Goal: Task Accomplishment & Management: Complete application form

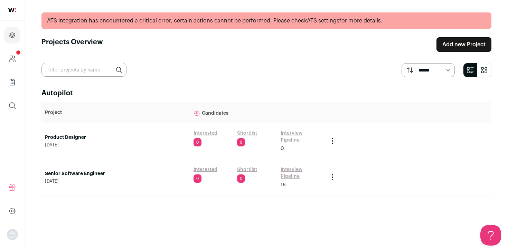
click at [451, 46] on link "Add new Project" at bounding box center [463, 44] width 55 height 15
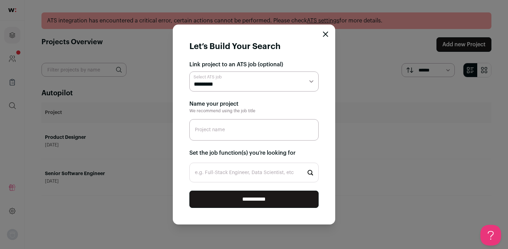
click at [224, 81] on select "**********" at bounding box center [253, 81] width 129 height 20
select select "*****"
click at [238, 136] on input "Project name" at bounding box center [253, 129] width 129 height 21
type input "Staff Growth Engineer"
click at [220, 173] on input "e.g. Full-Stack Engineer, Data Scientist, etc" at bounding box center [253, 173] width 129 height 20
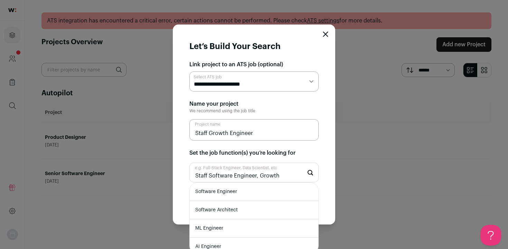
type input "Staff Software Engineer, Growth"
click at [224, 200] on li "Software Engineer" at bounding box center [254, 192] width 128 height 18
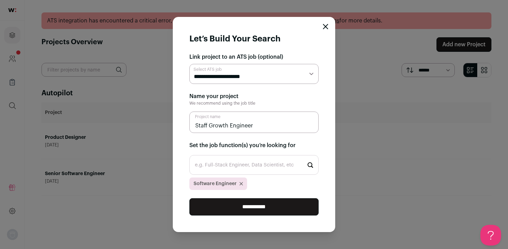
click at [225, 169] on input "e.g. Full-Stack Engineer, Data Scientist, etc" at bounding box center [253, 165] width 129 height 20
type input "S"
click at [243, 212] on input "**********" at bounding box center [253, 206] width 129 height 17
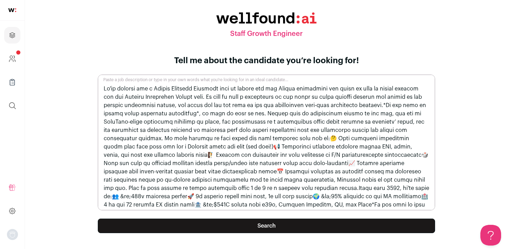
click at [244, 230] on button "Search" at bounding box center [266, 226] width 337 height 15
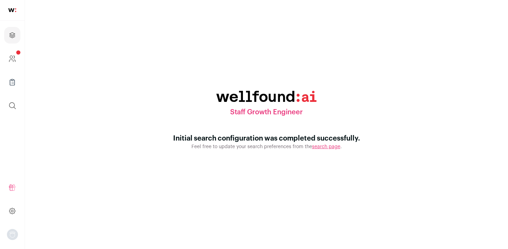
click at [326, 147] on link "search page" at bounding box center [326, 146] width 28 height 5
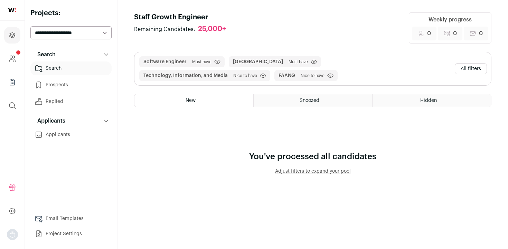
click at [458, 65] on button "All filters" at bounding box center [471, 68] width 32 height 11
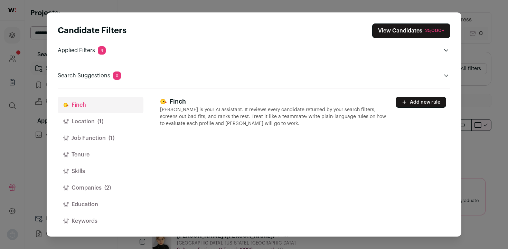
click at [218, 55] on div "Candidate Filters View Candidates 25,000+ Applied Filters 4 Software Engineer M…" at bounding box center [254, 51] width 392 height 56
click at [445, 49] on icon "Open applied filters" at bounding box center [446, 51] width 6 height 6
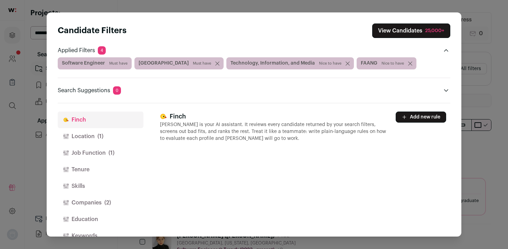
click at [408, 63] on icon "Close modal via background" at bounding box center [410, 63] width 4 height 4
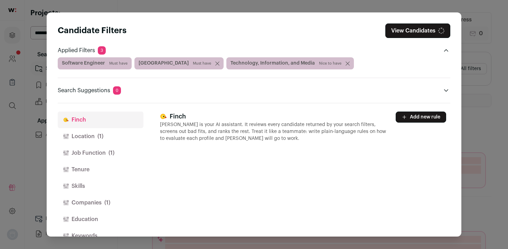
click at [346, 65] on icon "Close modal via background" at bounding box center [347, 62] width 3 height 3
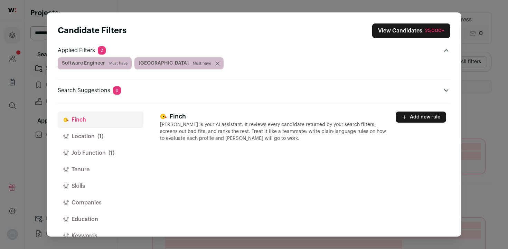
click at [216, 63] on icon "Close modal via background" at bounding box center [217, 62] width 3 height 3
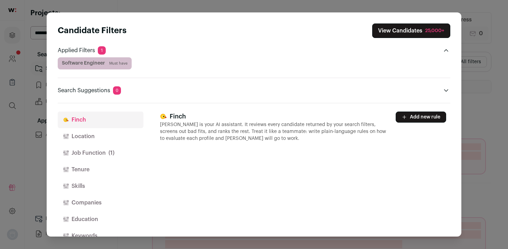
click at [142, 63] on div "Software Engineer Must have" at bounding box center [254, 63] width 392 height 12
click at [94, 49] on p "Applied Filters 1" at bounding box center [82, 50] width 48 height 8
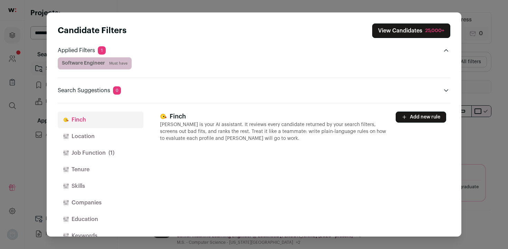
click at [127, 63] on span "Software Engineer Must have" at bounding box center [95, 63] width 74 height 12
click at [120, 62] on span "Must have" at bounding box center [118, 64] width 18 height 6
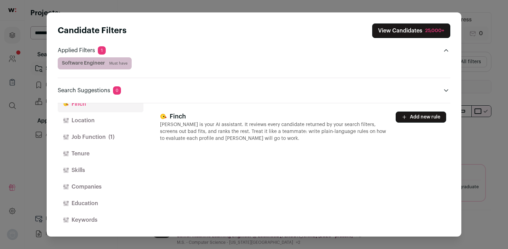
click at [86, 120] on button "Location" at bounding box center [101, 120] width 86 height 17
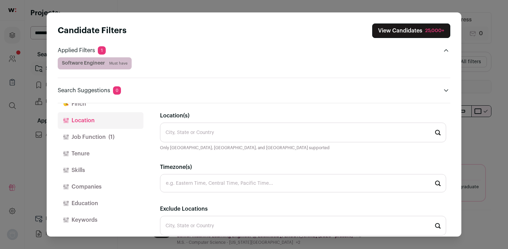
click at [183, 132] on input "Location(s)" at bounding box center [303, 133] width 286 height 20
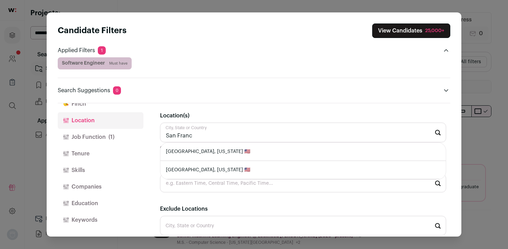
click at [192, 149] on li "[GEOGRAPHIC_DATA], [US_STATE] 🇺🇸" at bounding box center [302, 152] width 285 height 18
type input "[GEOGRAPHIC_DATA], [US_STATE] 🇺🇸"
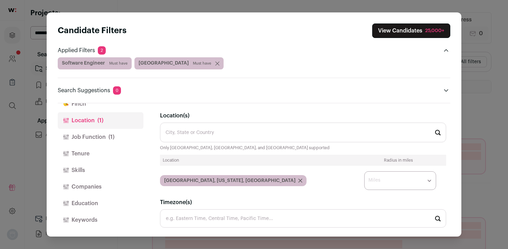
click at [398, 185] on select "* ** ** **" at bounding box center [400, 180] width 72 height 19
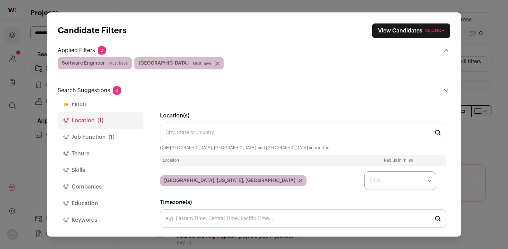
select select "****"
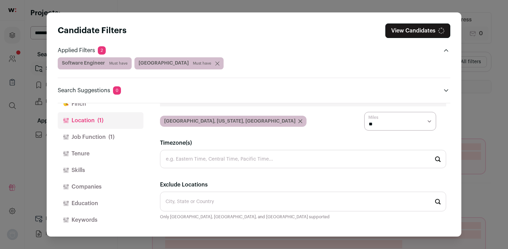
scroll to position [63, 0]
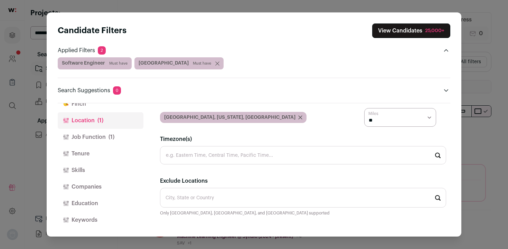
click at [87, 167] on button "Skills" at bounding box center [101, 170] width 86 height 17
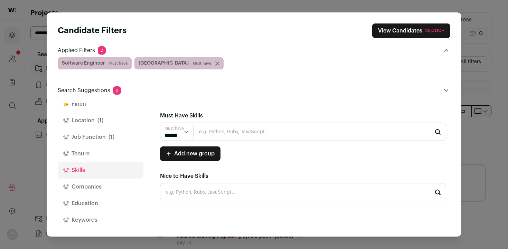
click at [231, 133] on input "Close modal via background" at bounding box center [303, 132] width 286 height 18
type input "Growth Engineering"
type input "Growth"
click at [95, 134] on button "Job Function (1)" at bounding box center [101, 137] width 86 height 17
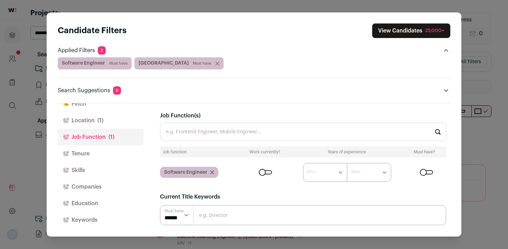
click at [205, 131] on input "Job Function(s)" at bounding box center [303, 132] width 286 height 18
type input "Growth"
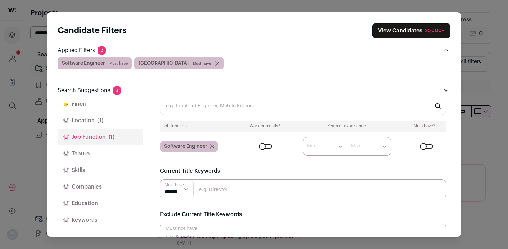
scroll to position [42, 0]
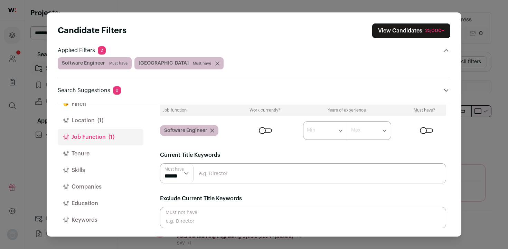
click at [208, 168] on input "Close modal via background" at bounding box center [303, 173] width 286 height 20
type input ""Growth Engineering"
type input "G"
type input "'"
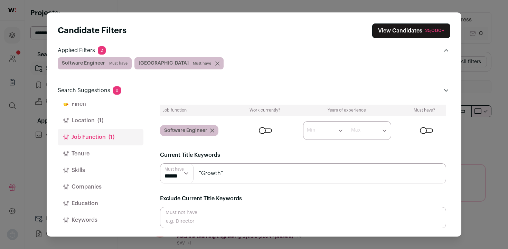
type input ""Growth""
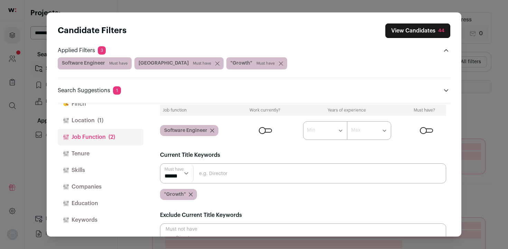
click at [404, 29] on button "View Candidates 44" at bounding box center [417, 30] width 65 height 15
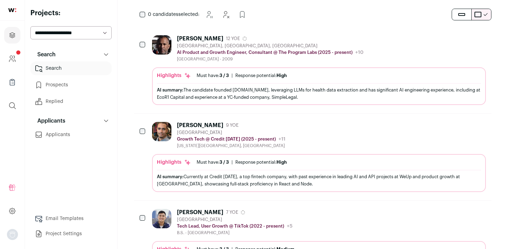
scroll to position [120, 0]
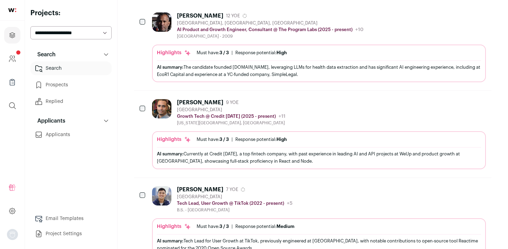
click at [193, 102] on div "[PERSON_NAME]" at bounding box center [200, 102] width 46 height 7
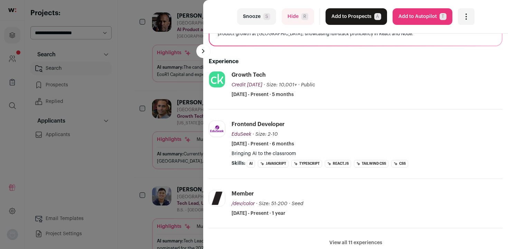
scroll to position [95, 0]
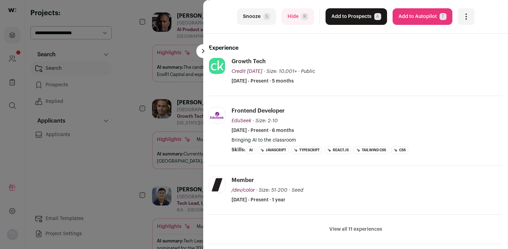
click at [139, 150] on div "last Snooze S Hide R Add to Prospects A Are you sure? [PERSON_NAME] is already …" at bounding box center [254, 124] width 508 height 249
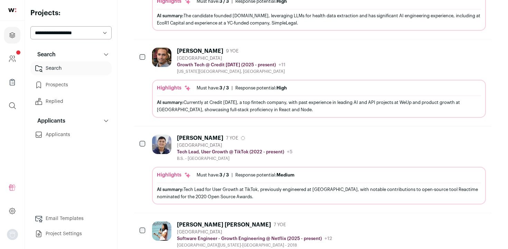
scroll to position [196, 0]
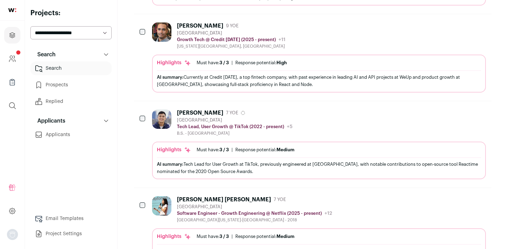
click at [225, 220] on div "[GEOGRAPHIC_DATA][US_STATE]-[GEOGRAPHIC_DATA] - 2018" at bounding box center [254, 220] width 155 height 6
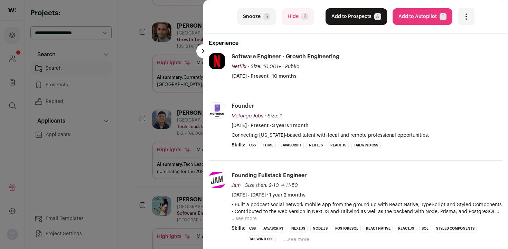
scroll to position [95, 0]
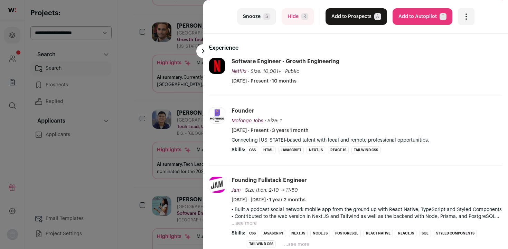
click at [132, 166] on div "last Snooze S Hide R Add to Prospects A Are you sure? [PERSON_NAME] [PERSON_NAM…" at bounding box center [254, 124] width 508 height 249
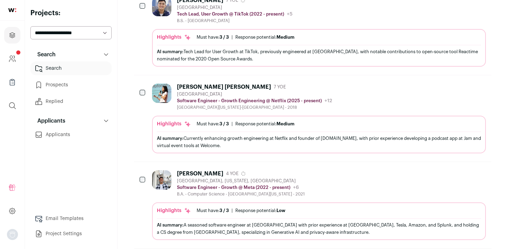
scroll to position [318, 0]
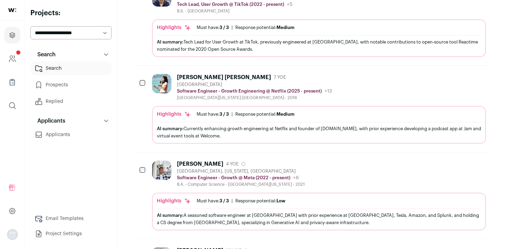
click at [223, 169] on div "[GEOGRAPHIC_DATA], [US_STATE], [GEOGRAPHIC_DATA]" at bounding box center [241, 172] width 128 height 6
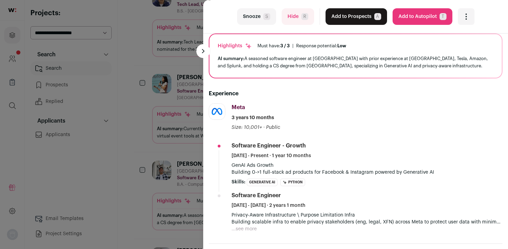
scroll to position [52, 0]
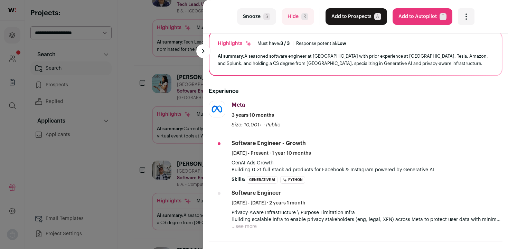
click at [177, 182] on div "last Snooze S Hide R Add to Prospects A Are you sure? [PERSON_NAME] is already …" at bounding box center [254, 124] width 508 height 249
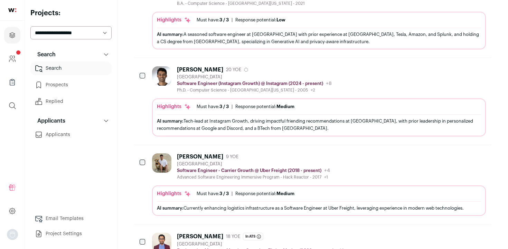
scroll to position [504, 0]
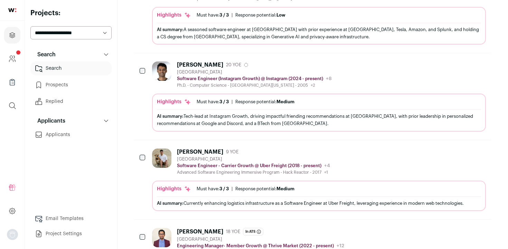
click at [274, 204] on div "AI summary: Currently enhancing logistics infrastructure as a Software Engineer…" at bounding box center [319, 203] width 324 height 7
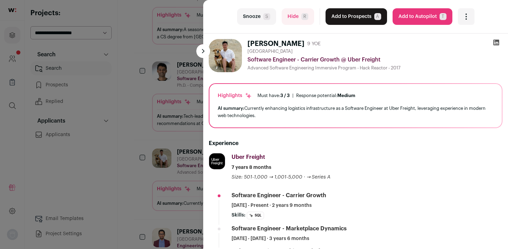
click at [276, 45] on h1 "[PERSON_NAME]" at bounding box center [275, 44] width 57 height 10
copy div "[PERSON_NAME]"
click at [138, 157] on div "last Snooze S Hide R Add to Prospects A Are you sure? [PERSON_NAME] is already …" at bounding box center [254, 124] width 508 height 249
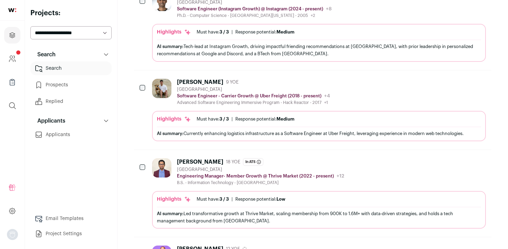
scroll to position [575, 0]
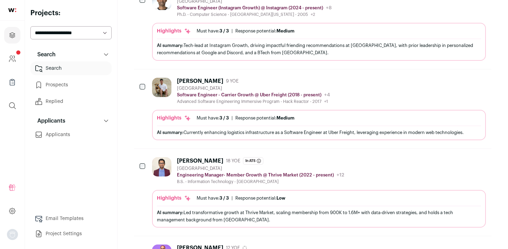
click at [195, 158] on div "[PERSON_NAME]" at bounding box center [200, 160] width 46 height 7
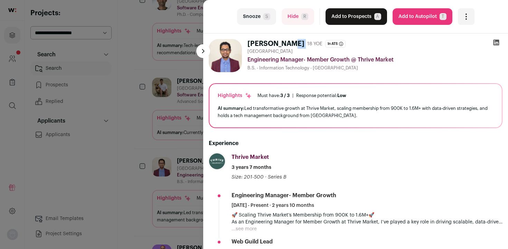
drag, startPoint x: 248, startPoint y: 45, endPoint x: 308, endPoint y: 45, distance: 60.1
click at [308, 45] on div "[PERSON_NAME] 18 YOE In ATS Engineering Manager - AI/Data [DATE]" at bounding box center [296, 44] width 98 height 10
click at [114, 144] on div "last Snooze S Hide R Add to Prospects A Are you sure? [PERSON_NAME] is already …" at bounding box center [254, 124] width 508 height 249
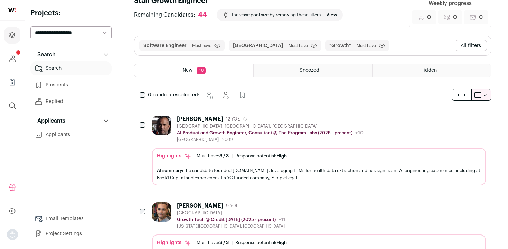
scroll to position [0, 0]
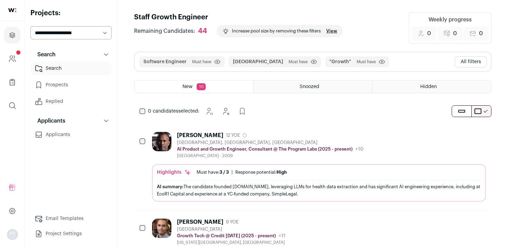
click at [200, 29] on div "44" at bounding box center [202, 31] width 9 height 9
click at [294, 84] on div "Snoozed" at bounding box center [313, 86] width 118 height 12
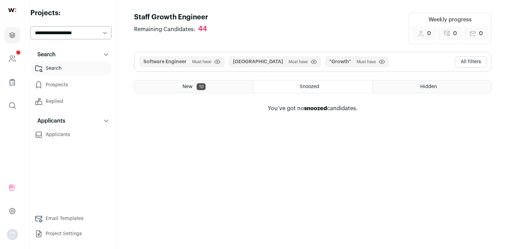
click at [216, 85] on div "New 10" at bounding box center [193, 86] width 119 height 12
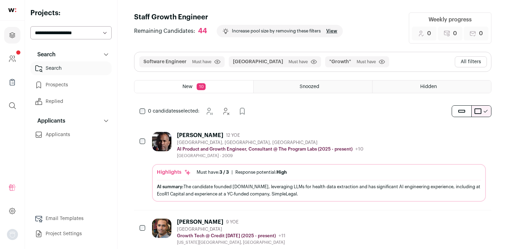
click at [208, 31] on div "Remaining Candidates: 44 Increase pool size by removing these filters View" at bounding box center [238, 31] width 209 height 12
click at [196, 29] on div "Remaining Candidates: 44" at bounding box center [170, 31] width 73 height 9
click at [331, 30] on link "View" at bounding box center [331, 31] width 11 height 6
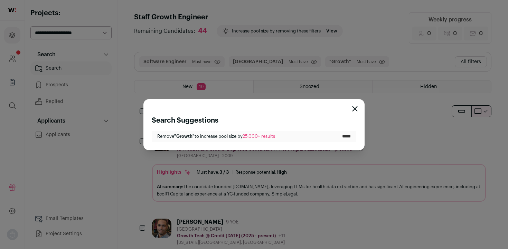
click at [355, 109] on icon "Close modal" at bounding box center [355, 108] width 4 height 4
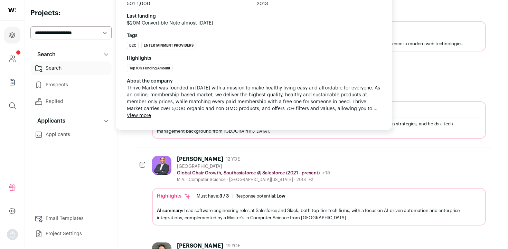
scroll to position [709, 0]
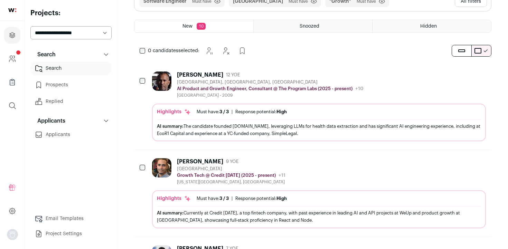
scroll to position [63, 0]
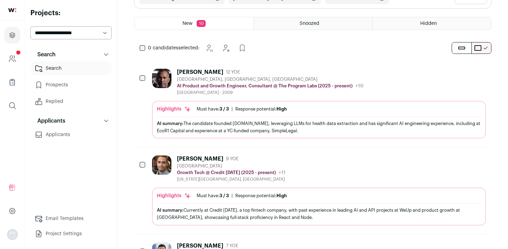
click at [192, 160] on div "[PERSON_NAME]" at bounding box center [200, 158] width 46 height 7
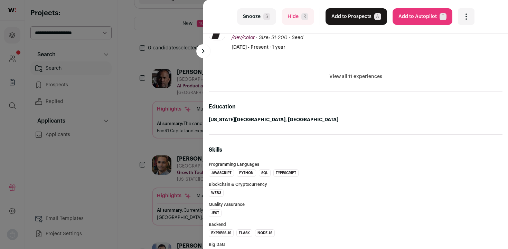
scroll to position [259, 0]
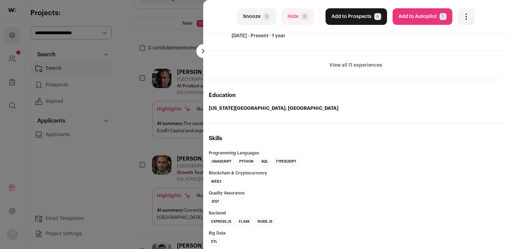
click at [138, 157] on div "last Snooze S Hide R Add to Prospects A Are you sure? [PERSON_NAME] is already …" at bounding box center [254, 124] width 508 height 249
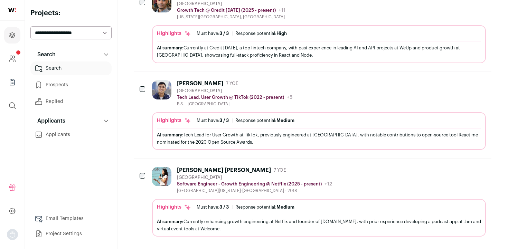
scroll to position [246, 0]
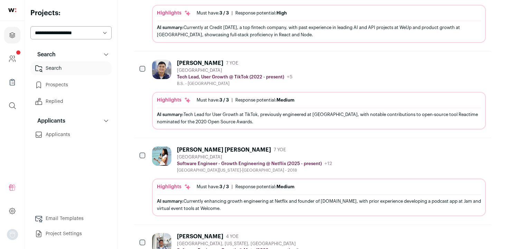
click at [141, 152] on div at bounding box center [143, 155] width 7 height 19
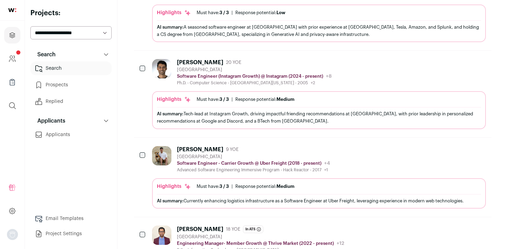
scroll to position [418, 0]
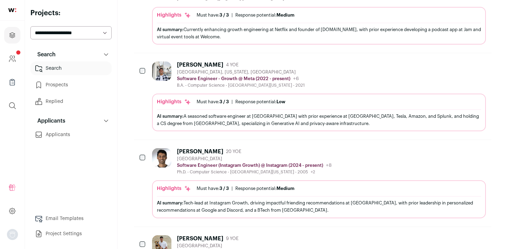
click at [140, 161] on div at bounding box center [143, 157] width 7 height 19
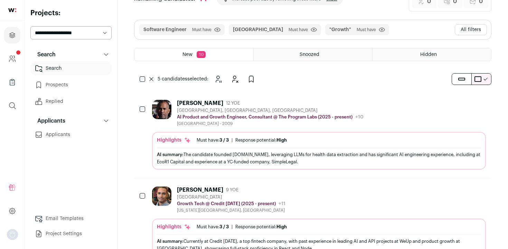
scroll to position [0, 0]
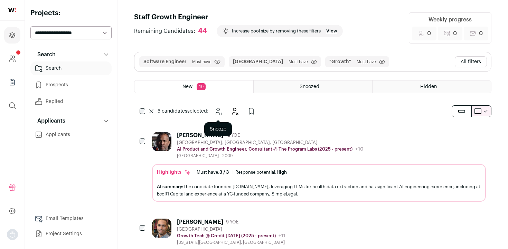
click at [220, 115] on icon "Snooze" at bounding box center [218, 111] width 8 height 8
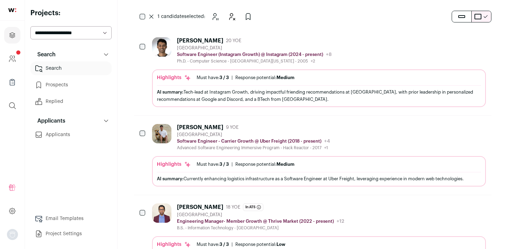
scroll to position [88, 0]
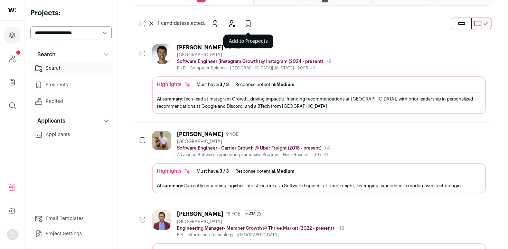
click at [246, 27] on icon "Add to Prospects" at bounding box center [248, 23] width 8 height 8
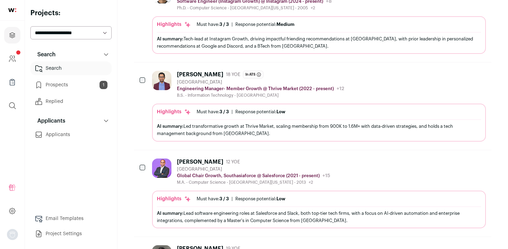
scroll to position [0, 0]
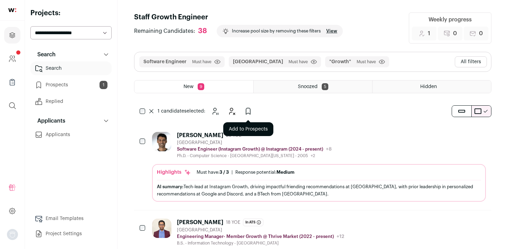
click at [248, 113] on icon "Add to Prospects" at bounding box center [248, 111] width 4 height 6
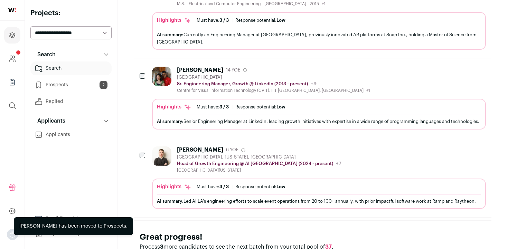
scroll to position [612, 0]
